Goal: Information Seeking & Learning: Understand process/instructions

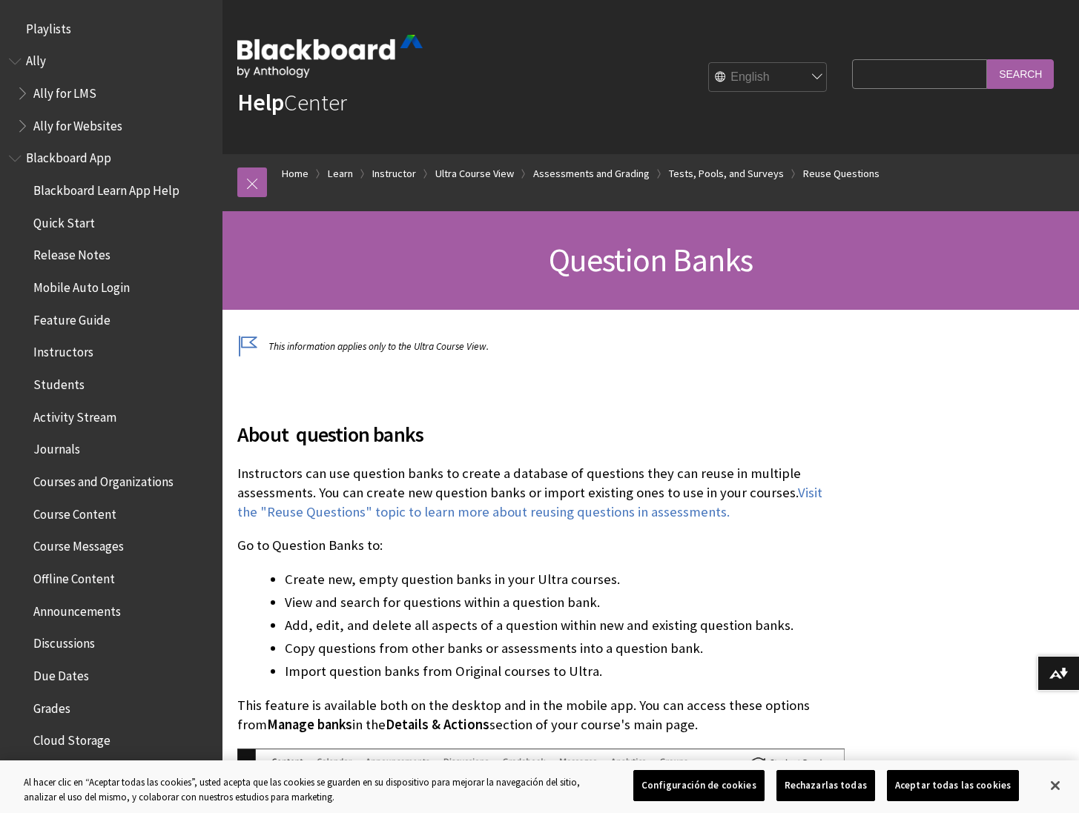
scroll to position [2484, 0]
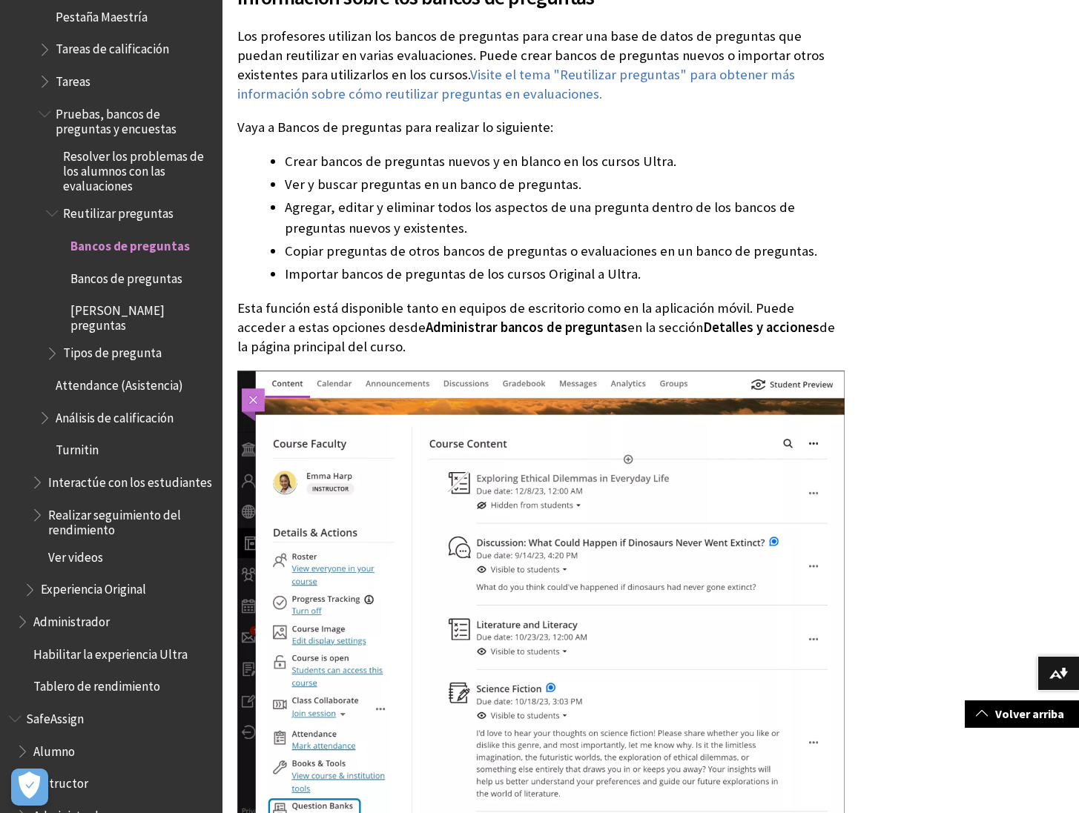
scroll to position [2056, 0]
click at [132, 265] on span "Bancos de preguntas" at bounding box center [126, 275] width 112 height 20
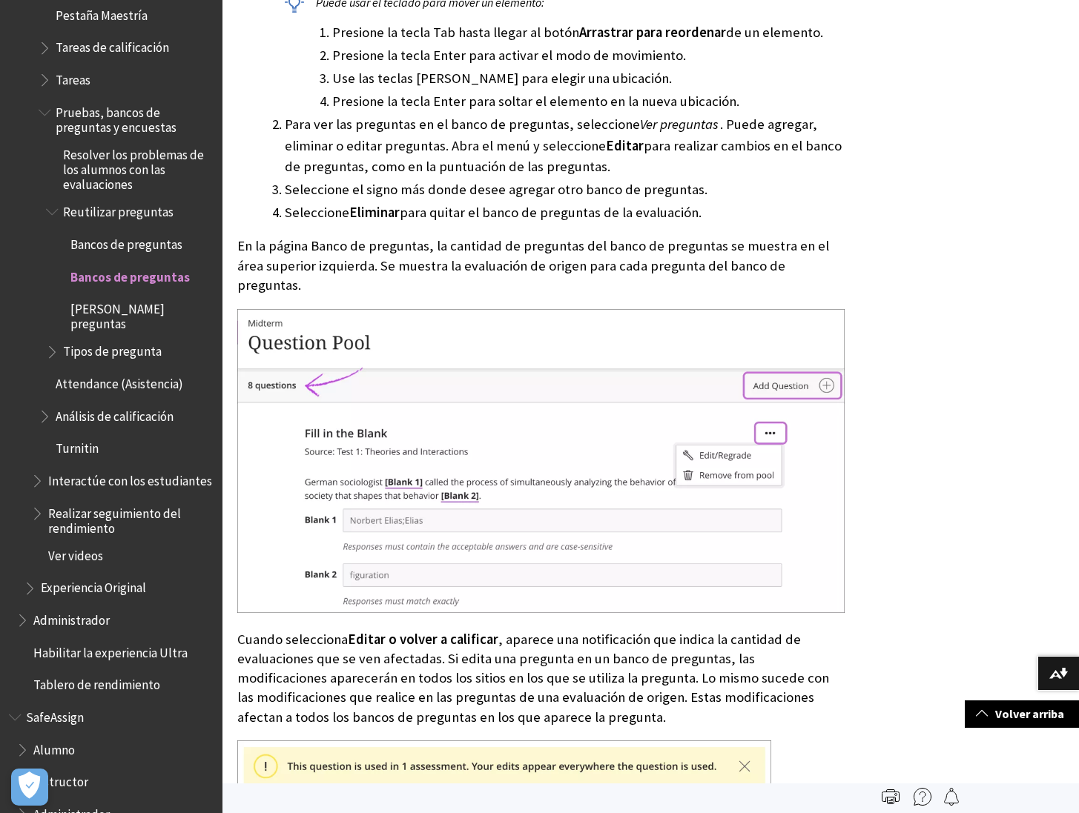
scroll to position [5296, 0]
